Goal: Task Accomplishment & Management: Complete application form

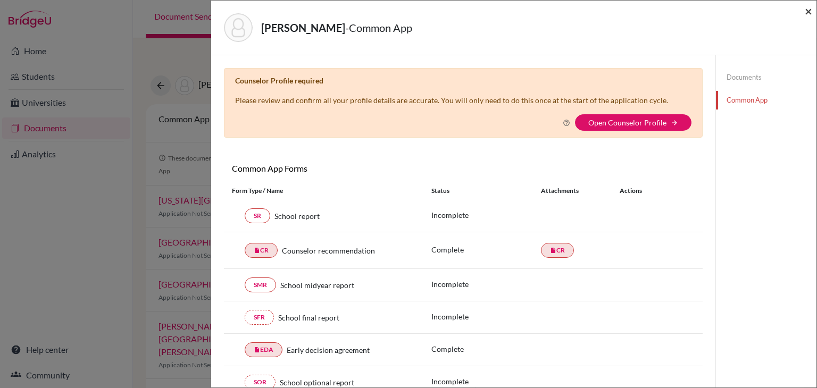
click at [808, 10] on span "×" at bounding box center [808, 10] width 7 height 15
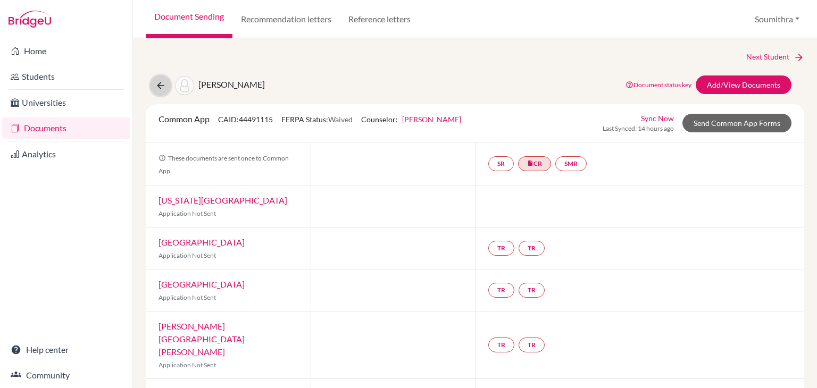
click at [163, 89] on icon at bounding box center [160, 85] width 11 height 11
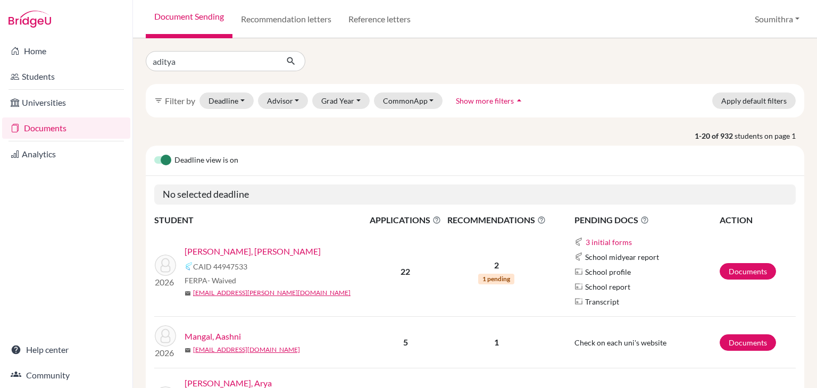
type input "aditya"
click at [288, 64] on icon "submit" at bounding box center [291, 61] width 11 height 11
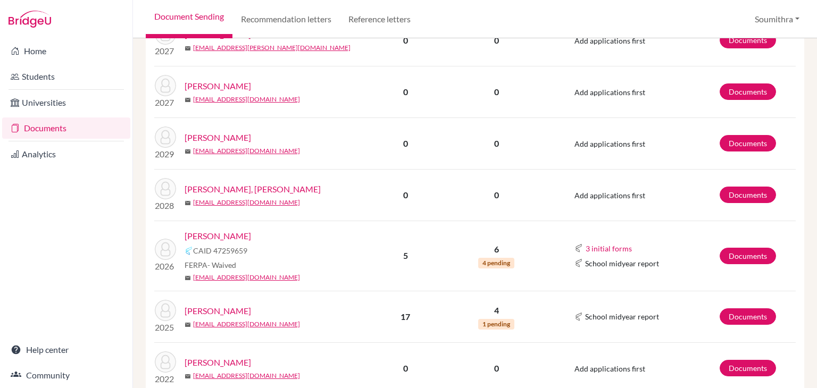
scroll to position [325, 0]
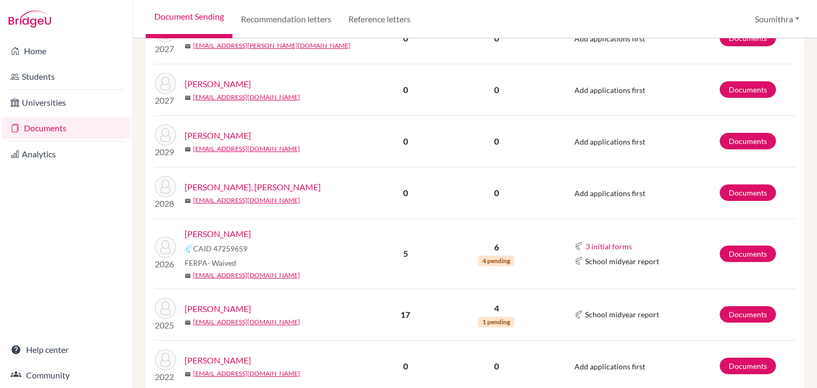
click at [240, 228] on link "Marhwal, Aditya" at bounding box center [218, 234] width 66 height 13
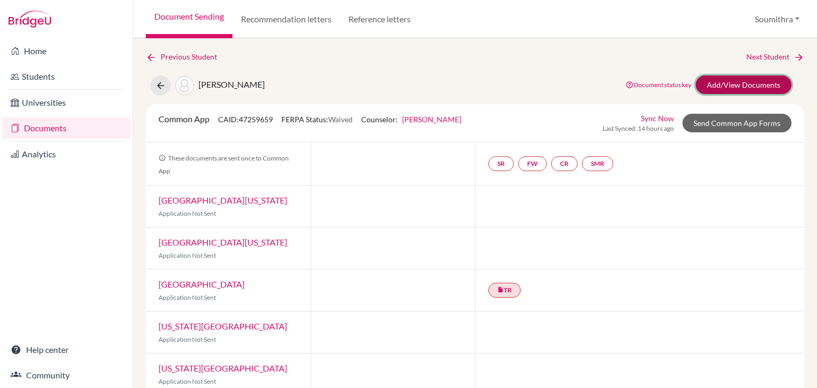
click at [729, 84] on link "Add/View Documents" at bounding box center [744, 85] width 96 height 19
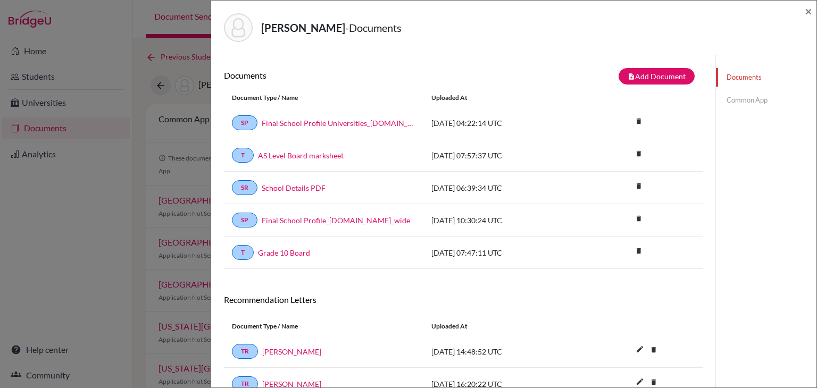
click at [730, 99] on link "Common App" at bounding box center [766, 100] width 101 height 19
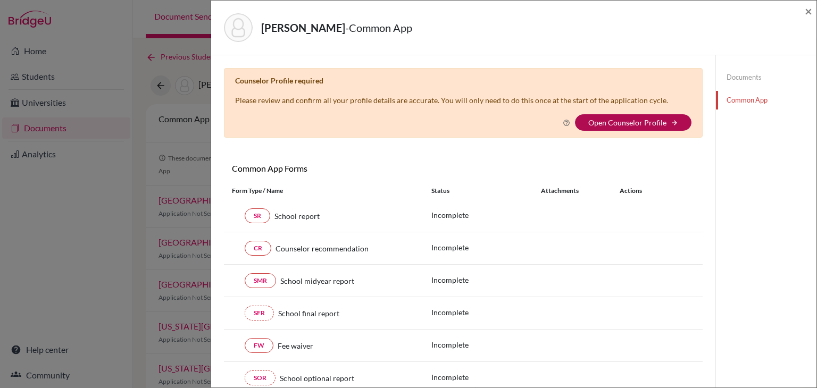
click at [607, 124] on link "Open Counselor Profile" at bounding box center [627, 122] width 78 height 9
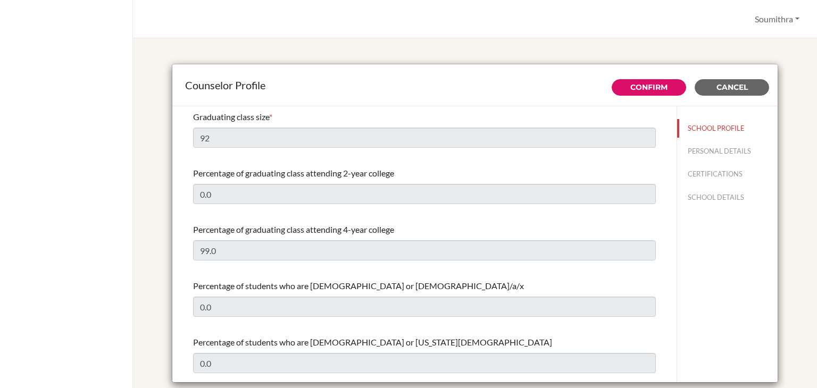
select select "0"
select select "352564"
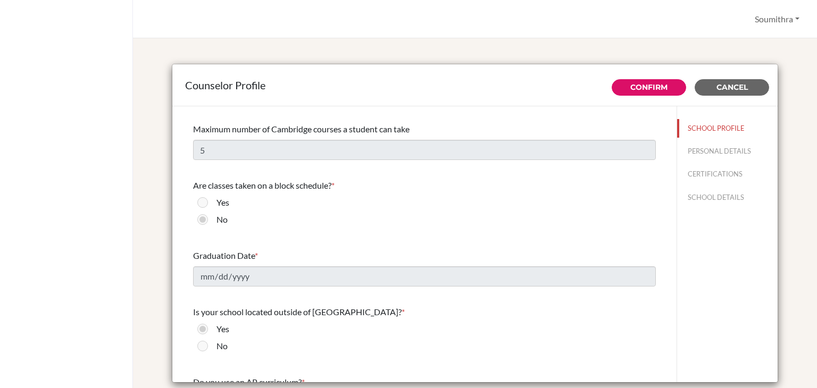
scroll to position [1223, 0]
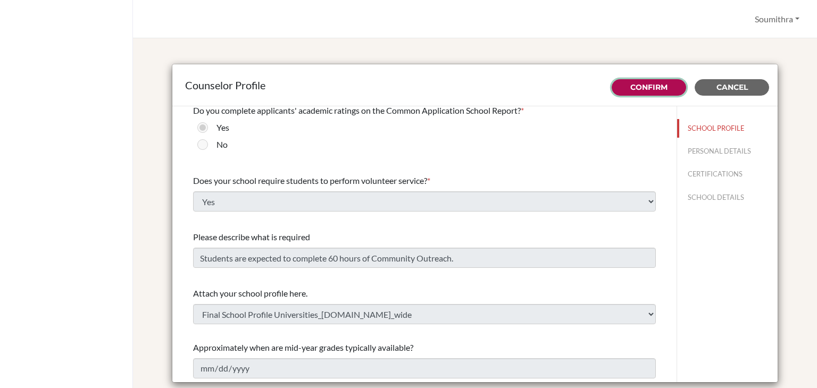
click at [650, 84] on link "Confirm" at bounding box center [648, 87] width 37 height 10
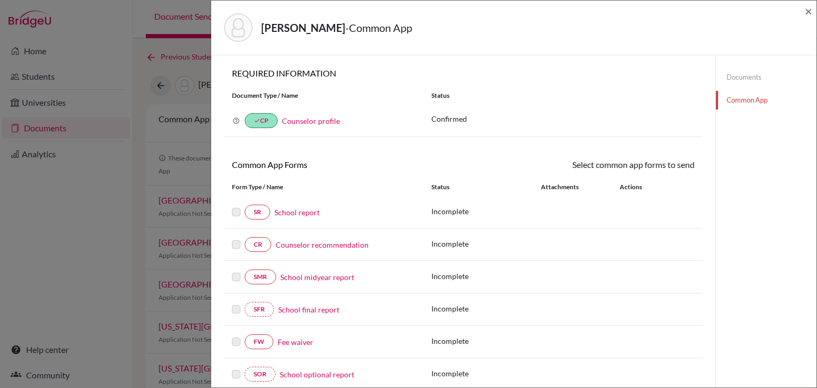
scroll to position [16, 0]
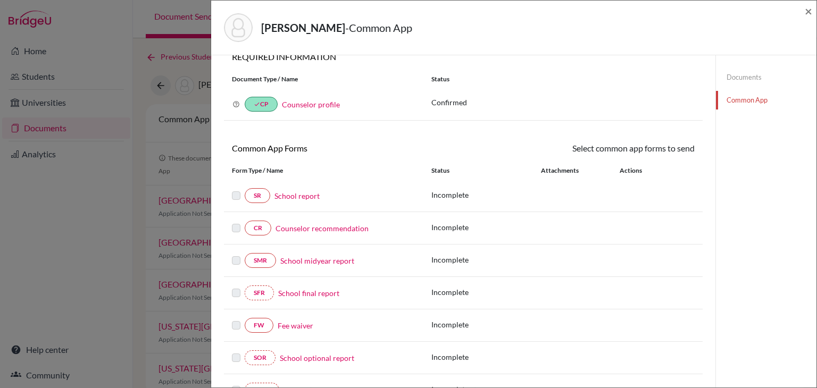
click at [282, 228] on link "Counselor recommendation" at bounding box center [322, 228] width 93 height 11
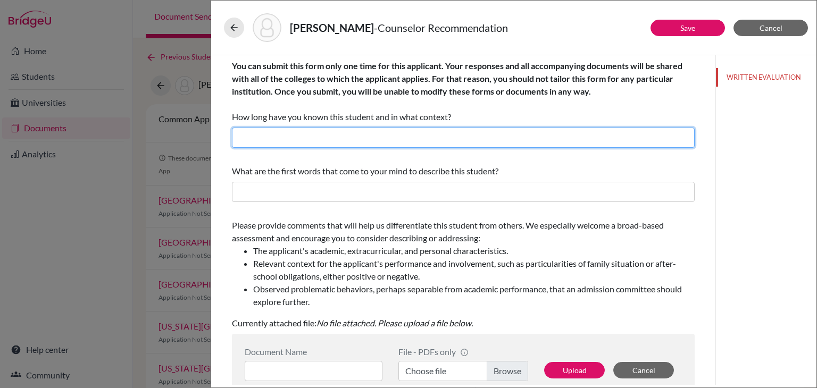
click at [313, 130] on input "text" at bounding box center [463, 138] width 463 height 20
click at [482, 141] on input "I have known Aditya for past 4 years as his college and career counsellor and m…" at bounding box center [463, 138] width 463 height 20
type input "I have known Aditya for past 4 years as his college and career counselor and me…"
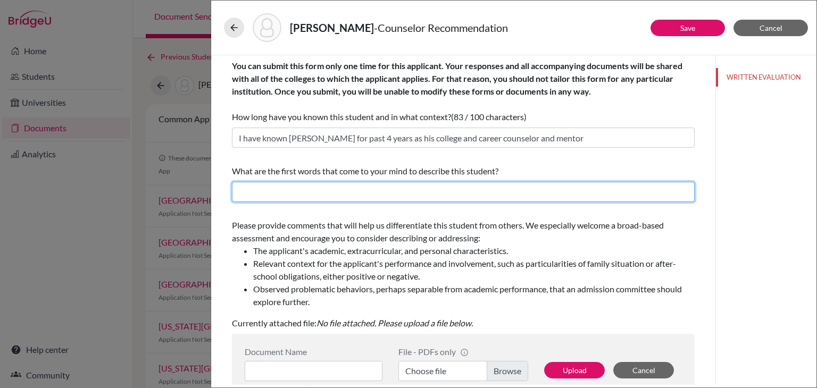
click at [348, 182] on input "text" at bounding box center [463, 192] width 463 height 20
paste input "Aditya is an exceptionally hardworking and intellectually gifted individual, de…"
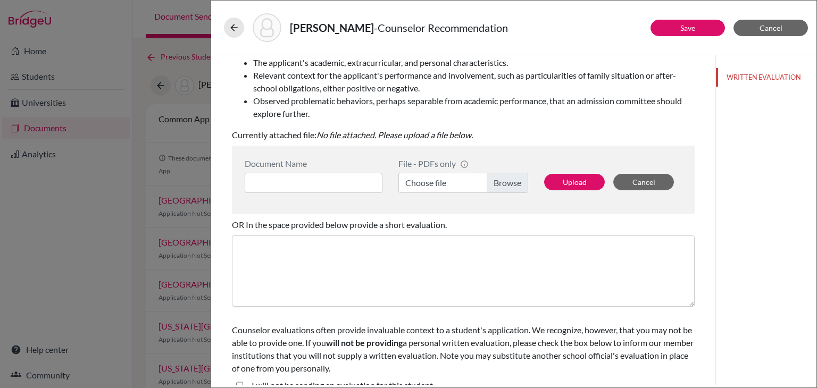
scroll to position [200, 0]
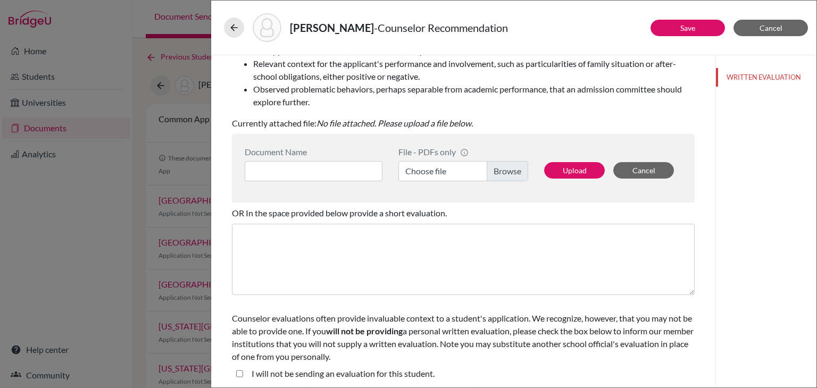
type input "Aditya is an exceptionally hardworking and intellectually gifted individual, de…"
click at [283, 170] on input at bounding box center [314, 171] width 138 height 20
type input "Aditya counsellor reco"
click at [425, 168] on label "Choose file" at bounding box center [463, 171] width 130 height 20
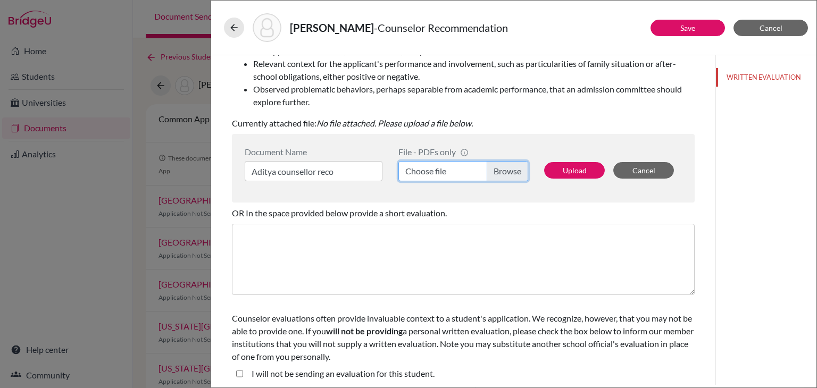
click at [425, 168] on input "Choose file" at bounding box center [463, 171] width 130 height 20
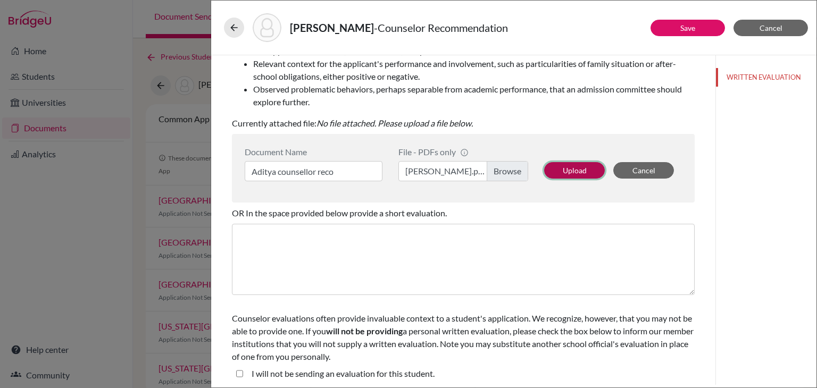
click at [572, 165] on button "Upload" at bounding box center [574, 170] width 61 height 16
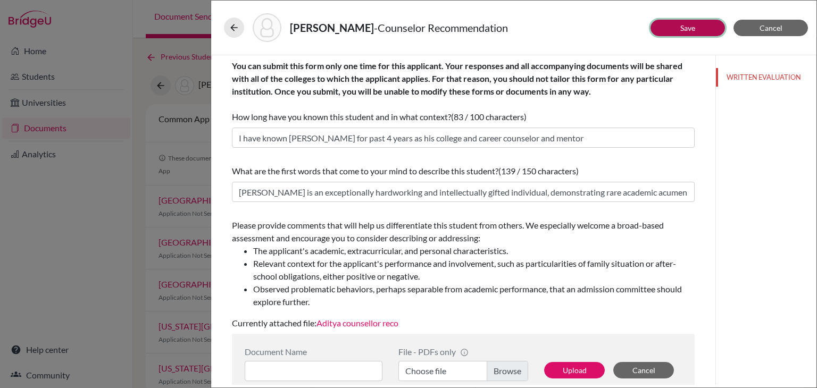
click at [684, 29] on link "Save" at bounding box center [687, 27] width 15 height 9
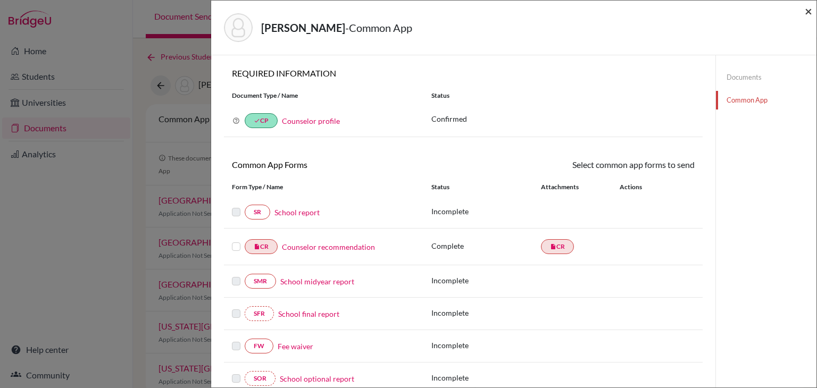
click at [807, 14] on span "×" at bounding box center [808, 10] width 7 height 15
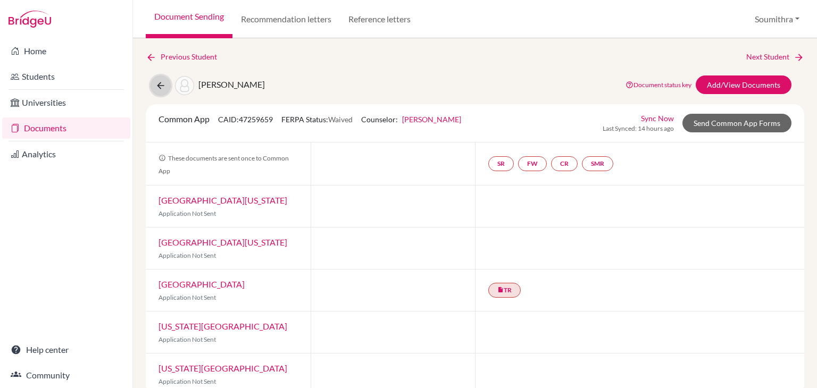
click at [162, 87] on icon at bounding box center [160, 85] width 11 height 11
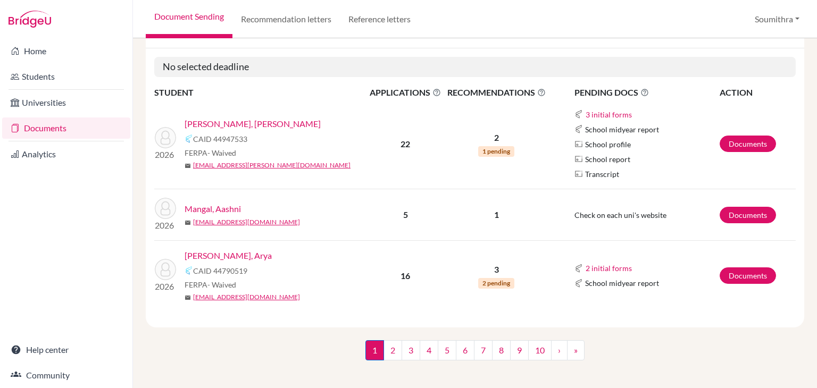
scroll to position [133, 0]
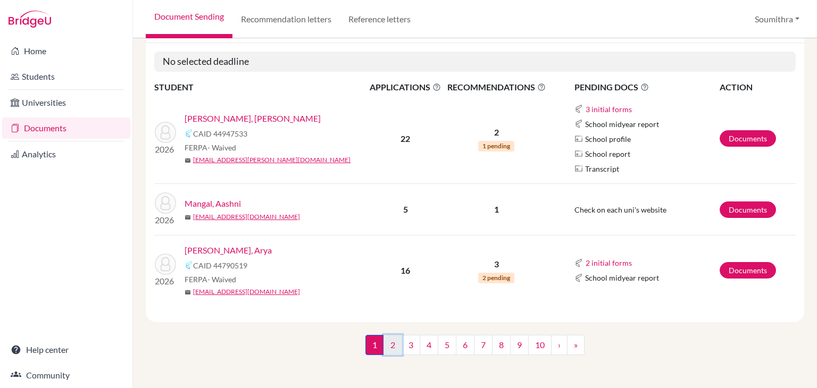
click at [393, 337] on link "2" at bounding box center [392, 345] width 19 height 20
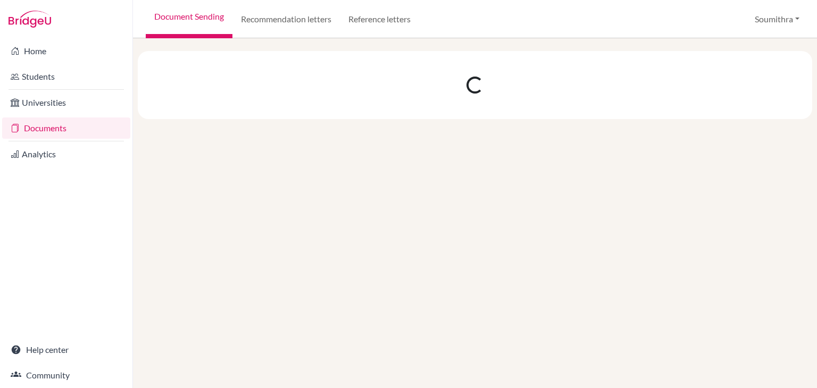
scroll to position [0, 0]
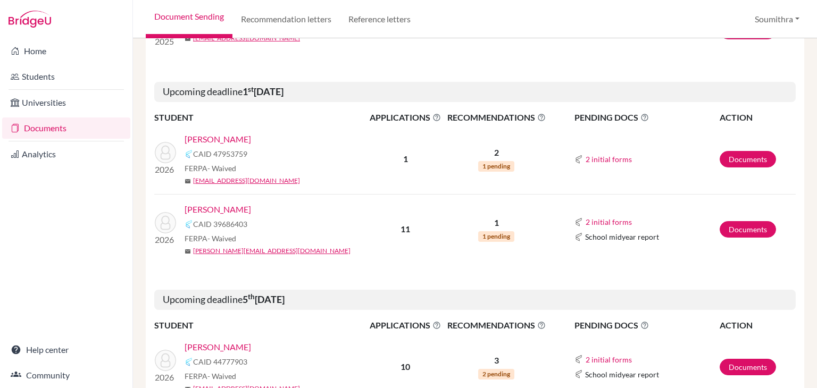
scroll to position [1603, 0]
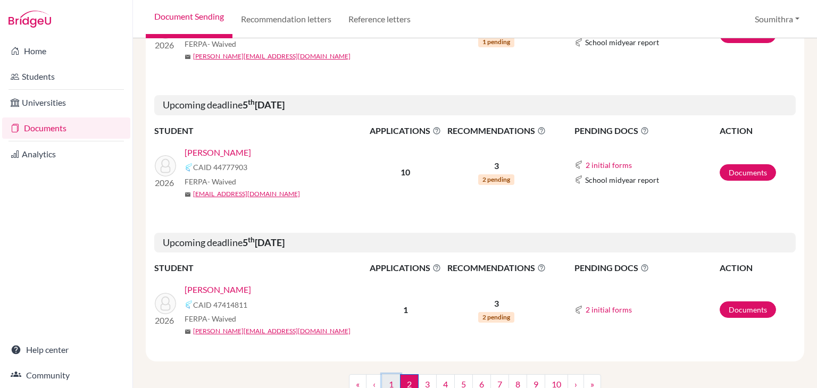
click at [391, 374] on link "1" at bounding box center [391, 384] width 19 height 20
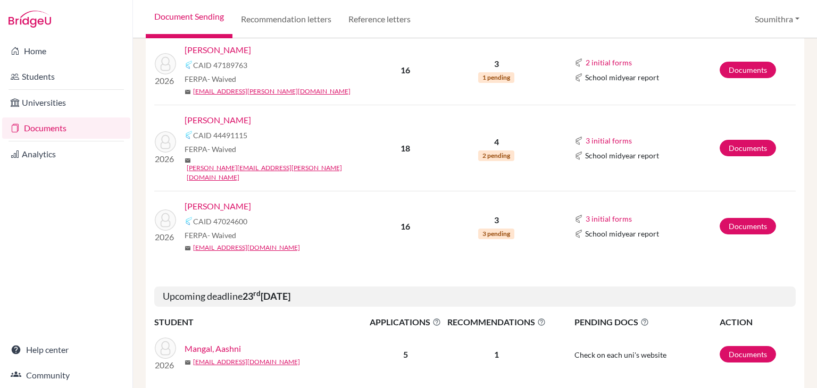
scroll to position [530, 0]
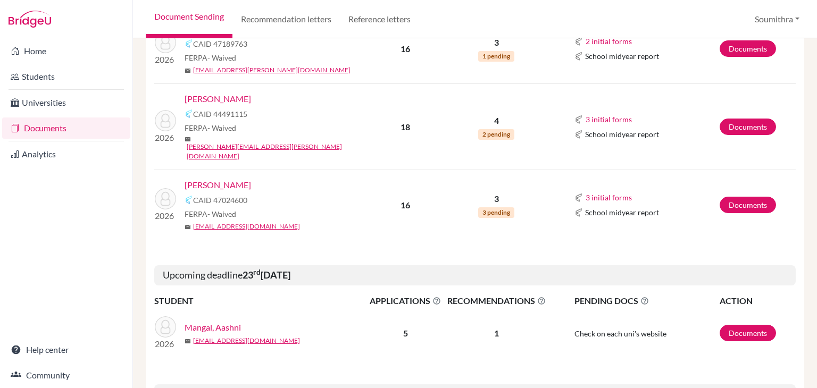
click at [224, 321] on link "Mangal, Aashni" at bounding box center [213, 327] width 56 height 13
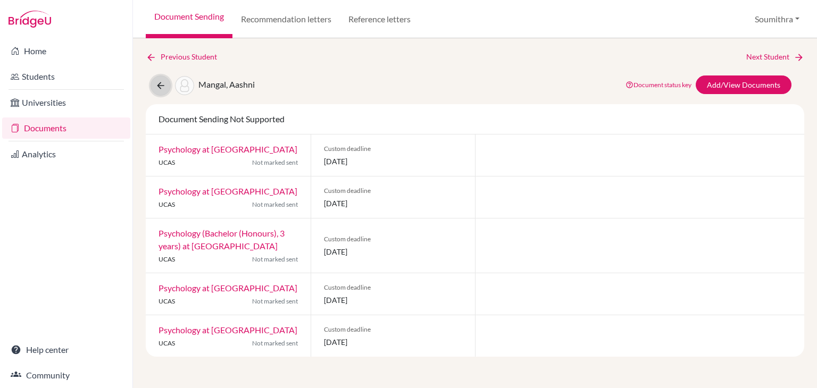
click at [157, 84] on icon at bounding box center [160, 85] width 11 height 11
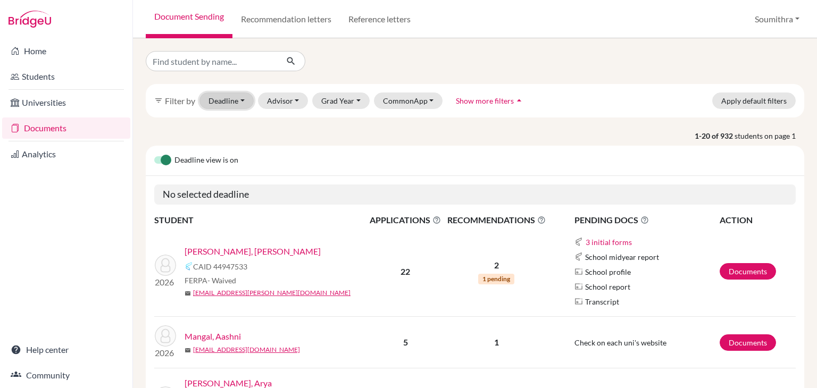
click at [220, 104] on button "Deadline - Select a date range Or double click for a single date selection [DAT…" at bounding box center [226, 101] width 54 height 16
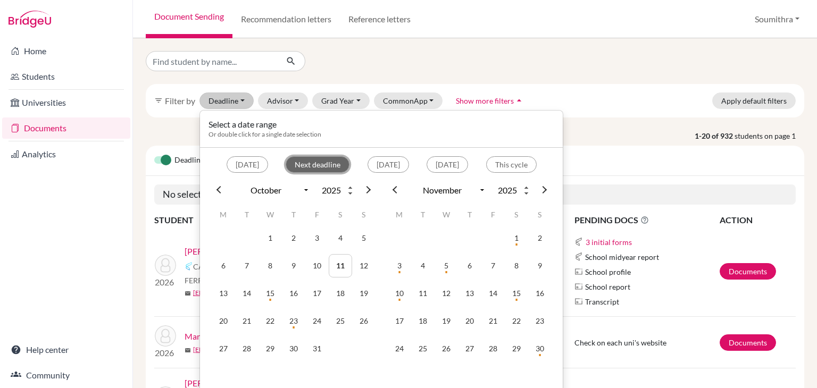
click at [286, 163] on button "Next deadline" at bounding box center [318, 164] width 64 height 16
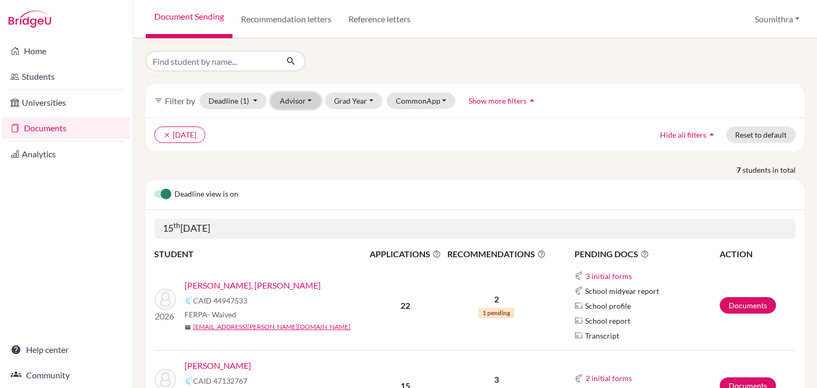
click at [302, 106] on button "Advisor" at bounding box center [296, 101] width 51 height 16
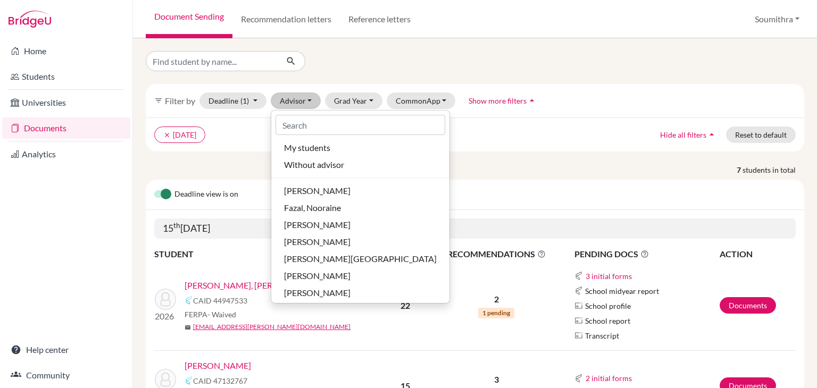
click at [477, 139] on ul "clear [DATE]" at bounding box center [394, 135] width 481 height 16
